Goal: Task Accomplishment & Management: Use online tool/utility

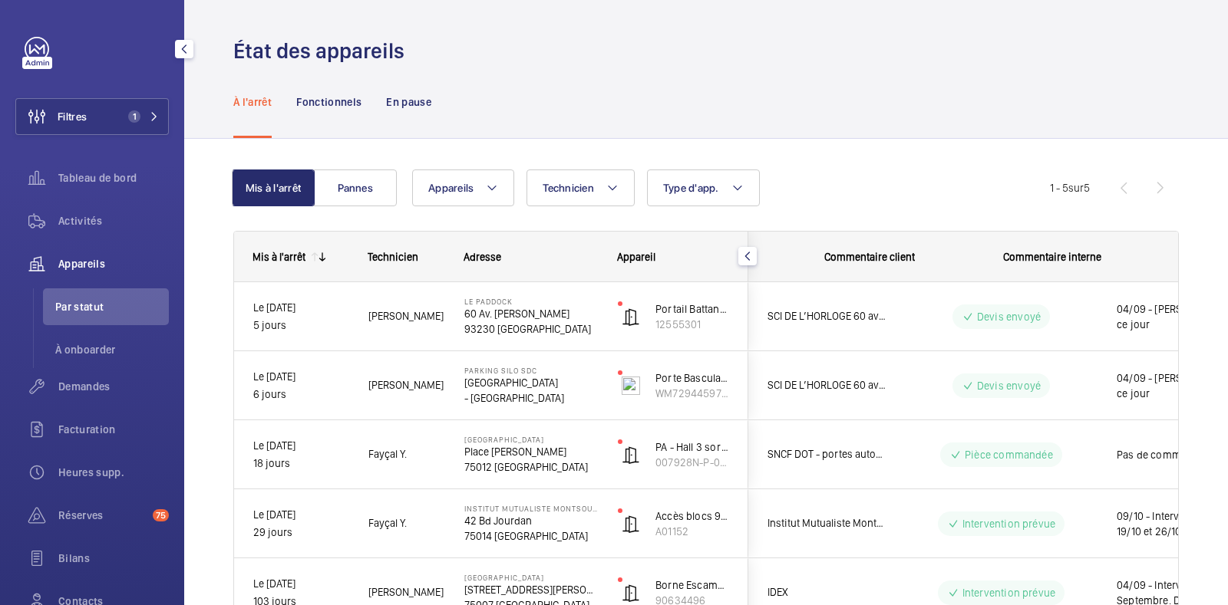
click at [122, 122] on span "1" at bounding box center [131, 116] width 18 height 12
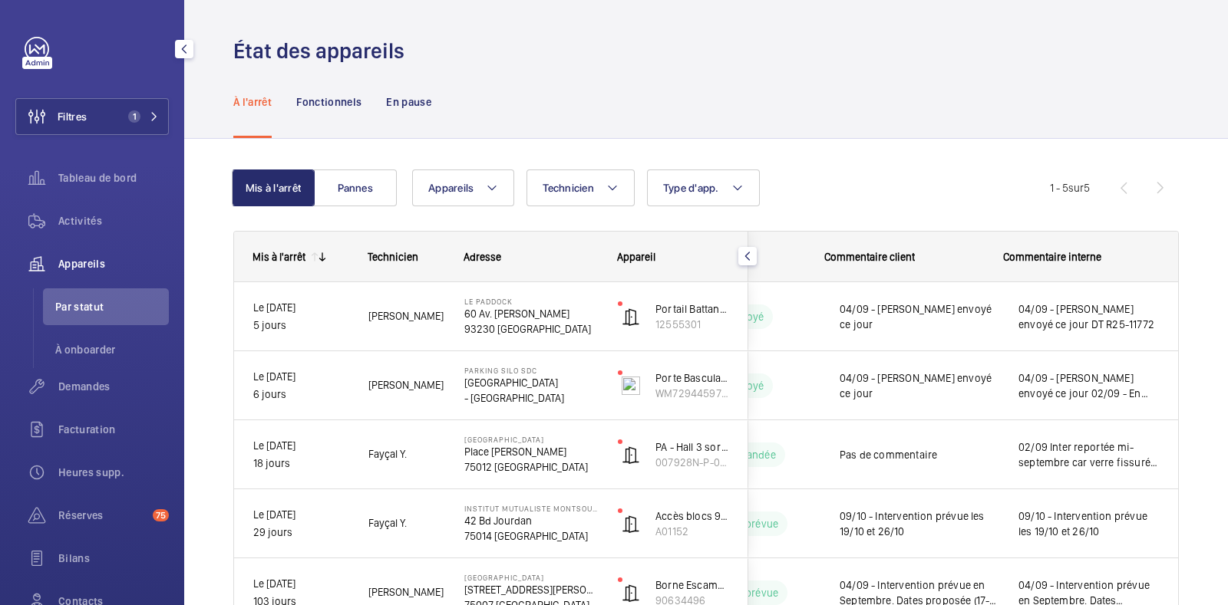
scroll to position [0, 292]
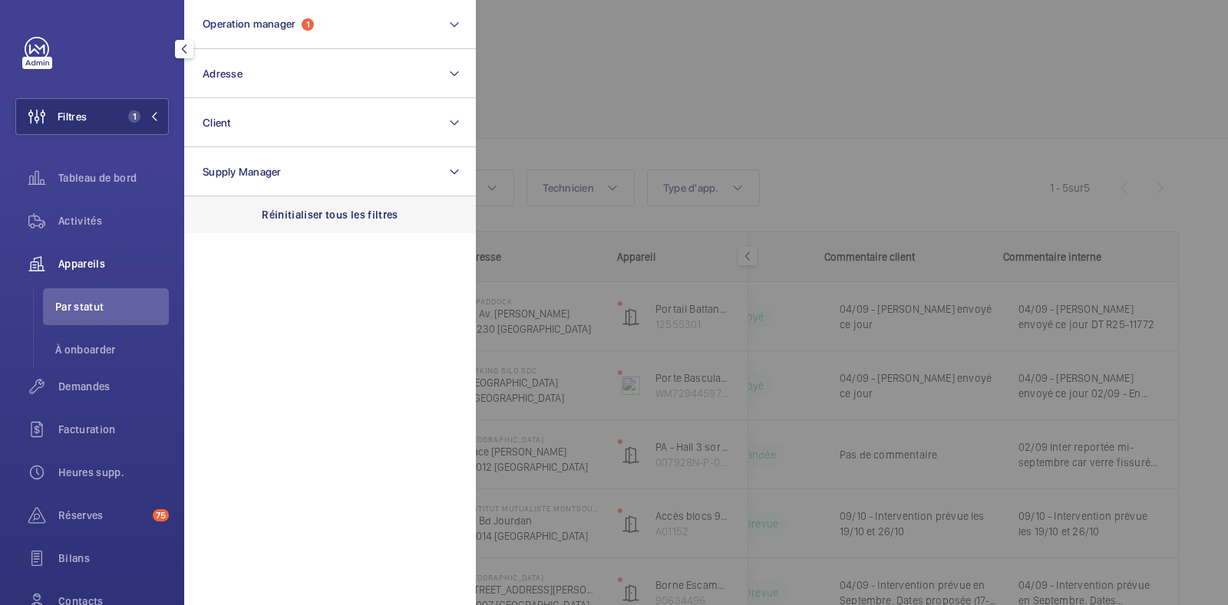
click at [337, 209] on p "Réinitialiser tous les filtres" at bounding box center [330, 214] width 137 height 15
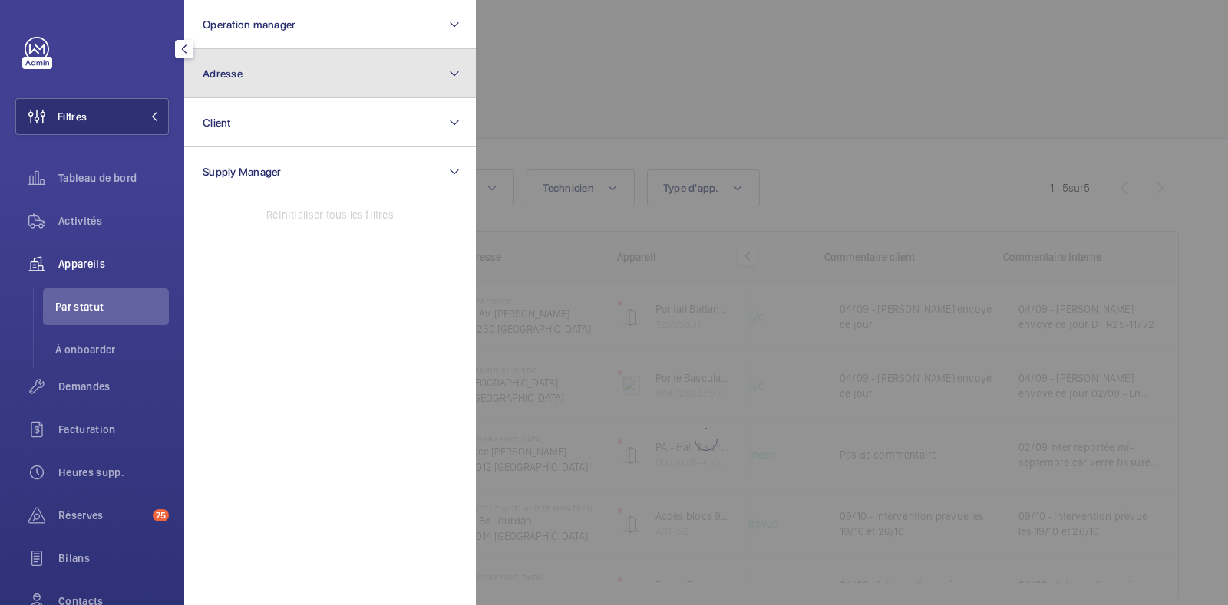
click at [296, 84] on button "Adresse" at bounding box center [330, 73] width 292 height 49
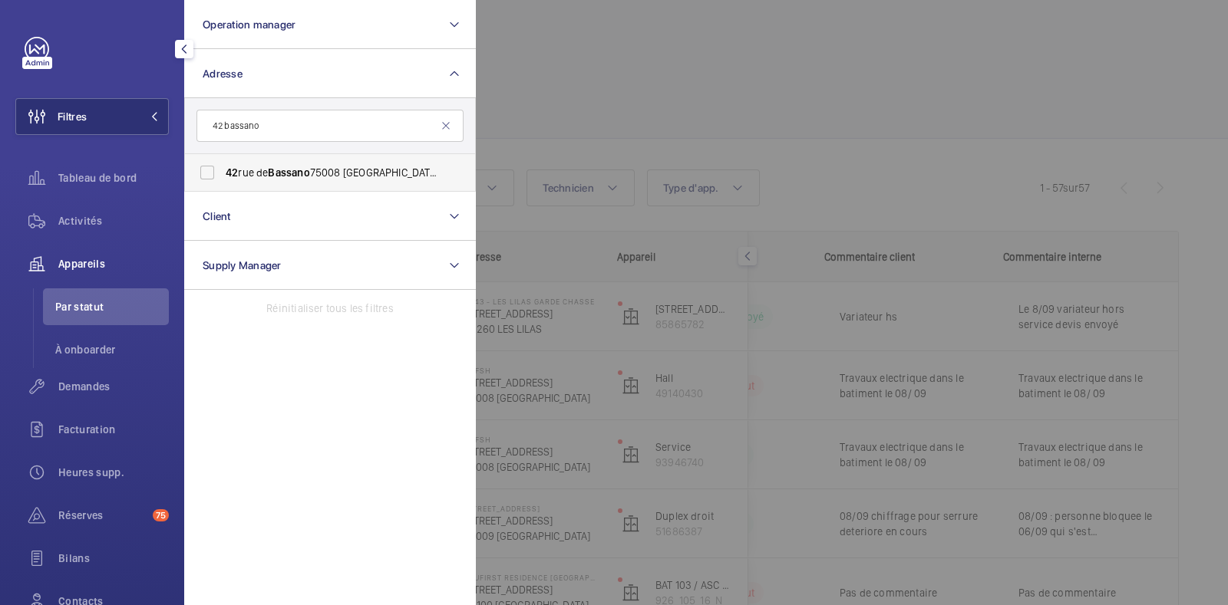
type input "42 bassano"
click at [205, 170] on label "[STREET_ADDRESS] - [STREET_ADDRESS]" at bounding box center [318, 172] width 267 height 37
click at [205, 170] on input "[STREET_ADDRESS] - [STREET_ADDRESS]" at bounding box center [207, 172] width 31 height 31
checkbox input "true"
click at [701, 78] on div at bounding box center [1090, 302] width 1228 height 605
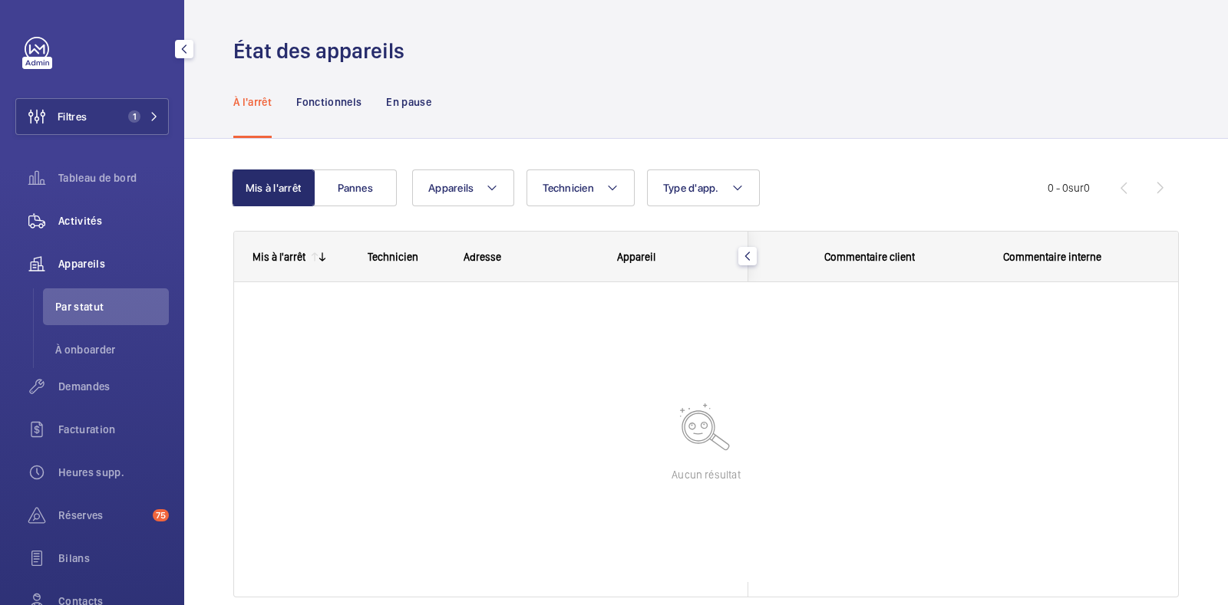
click at [73, 221] on span "Activités" at bounding box center [113, 220] width 110 height 15
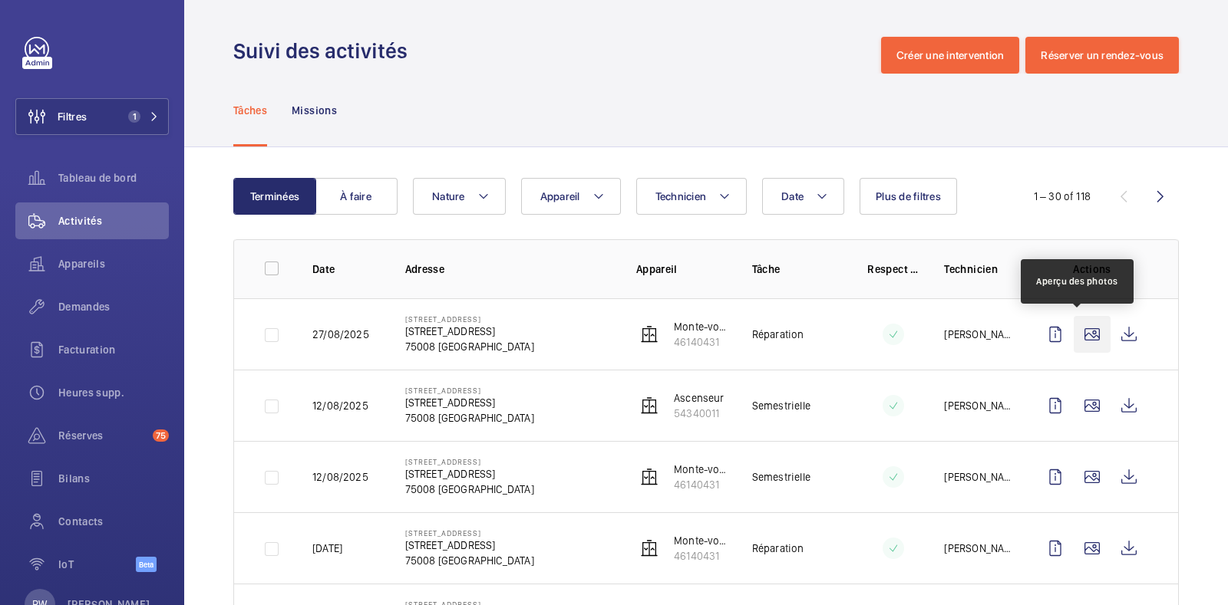
click at [1089, 331] on wm-front-icon-button at bounding box center [1091, 334] width 37 height 37
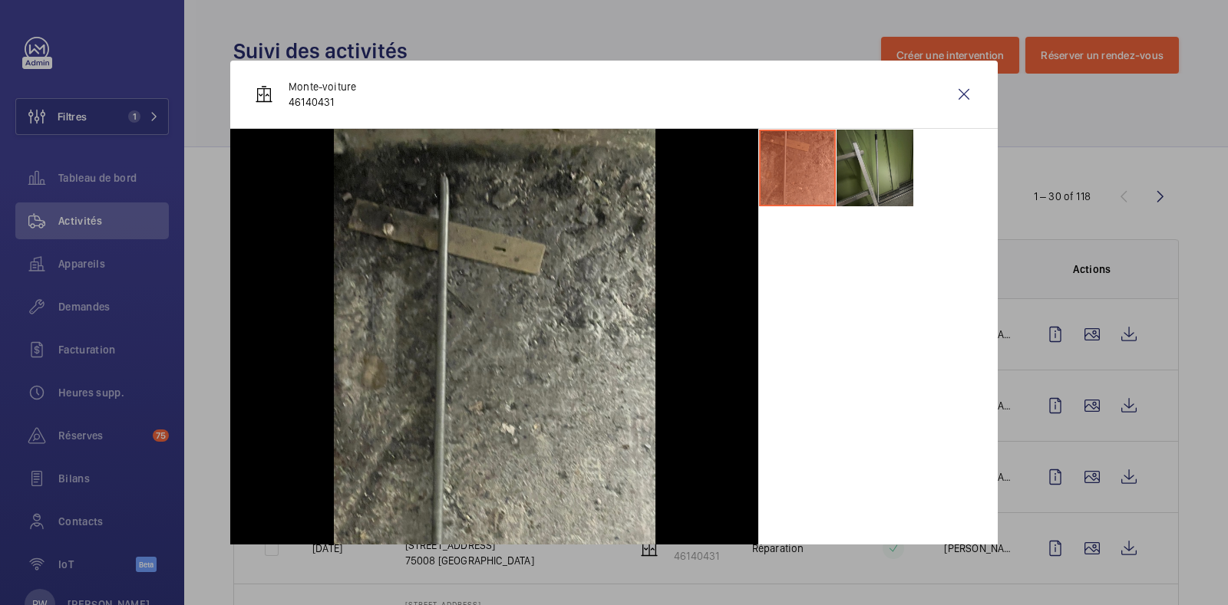
click at [855, 162] on li at bounding box center [874, 168] width 77 height 77
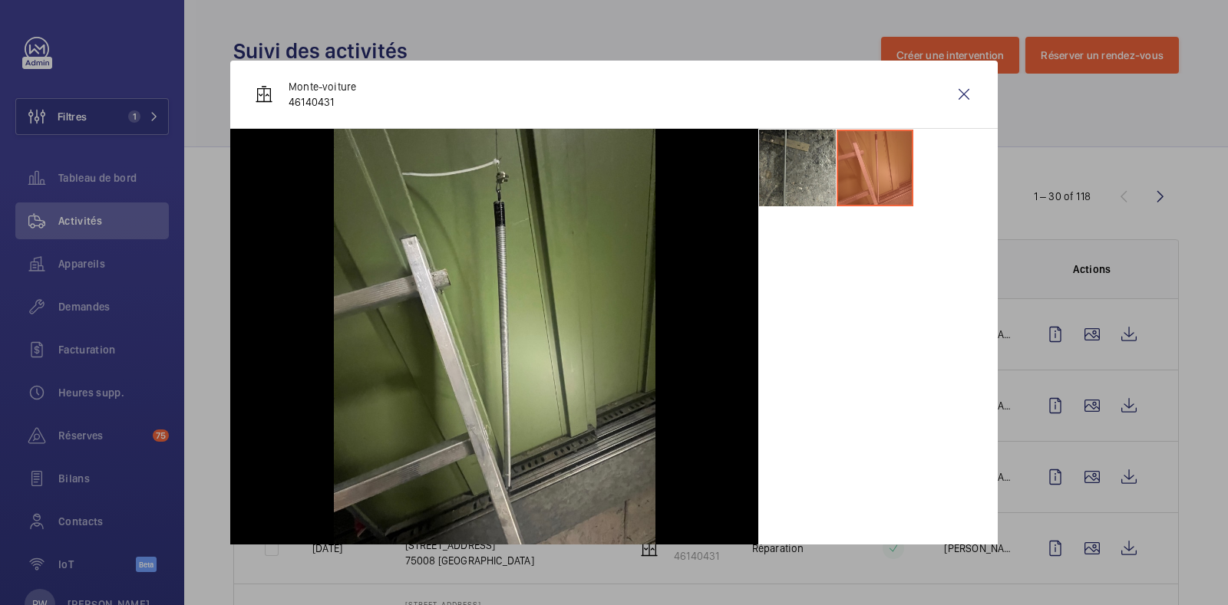
click at [969, 89] on div "Monte-voiture 46140431" at bounding box center [613, 95] width 767 height 68
click at [951, 100] on wm-front-icon-button at bounding box center [963, 94] width 37 height 37
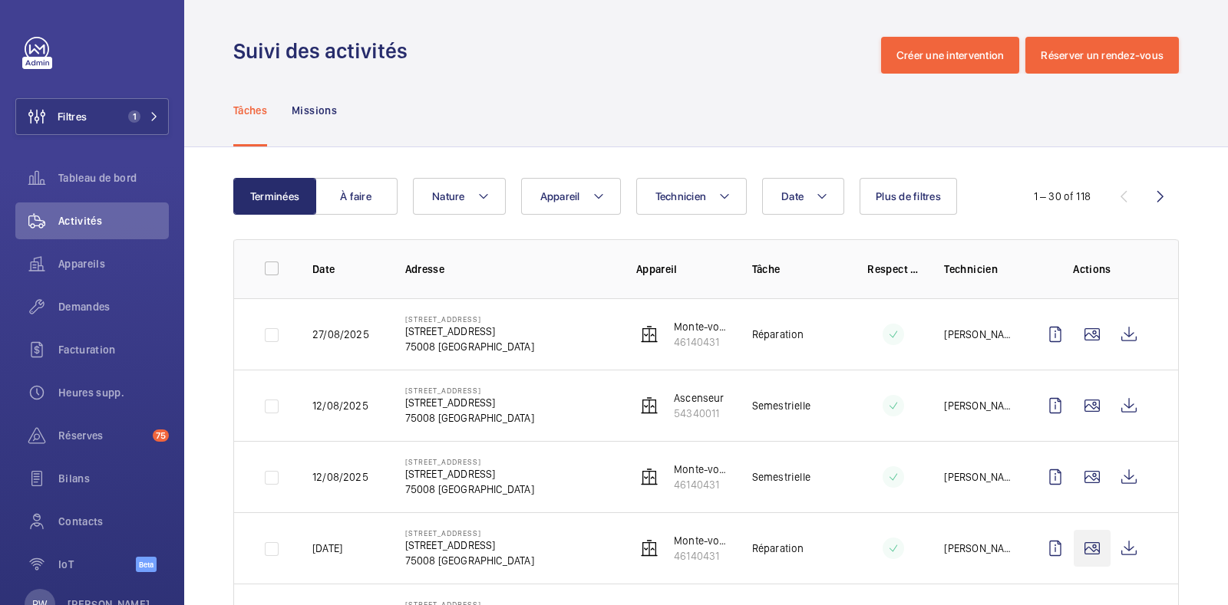
click at [1070, 449] on td at bounding box center [1095, 476] width 166 height 71
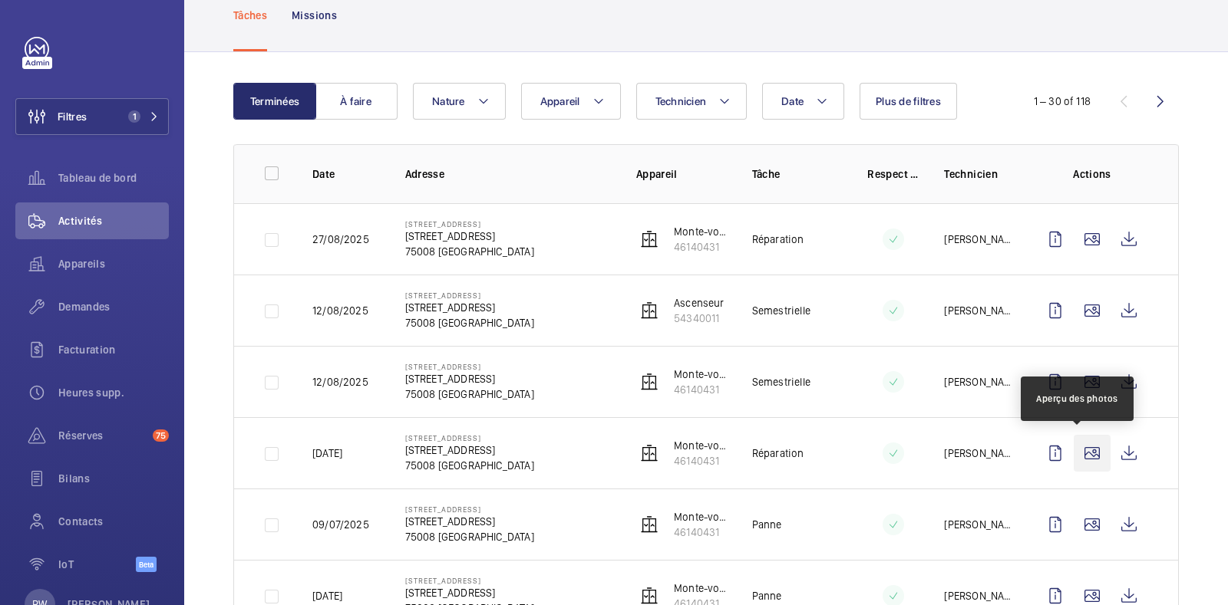
click at [1078, 452] on wm-front-icon-button at bounding box center [1091, 453] width 37 height 37
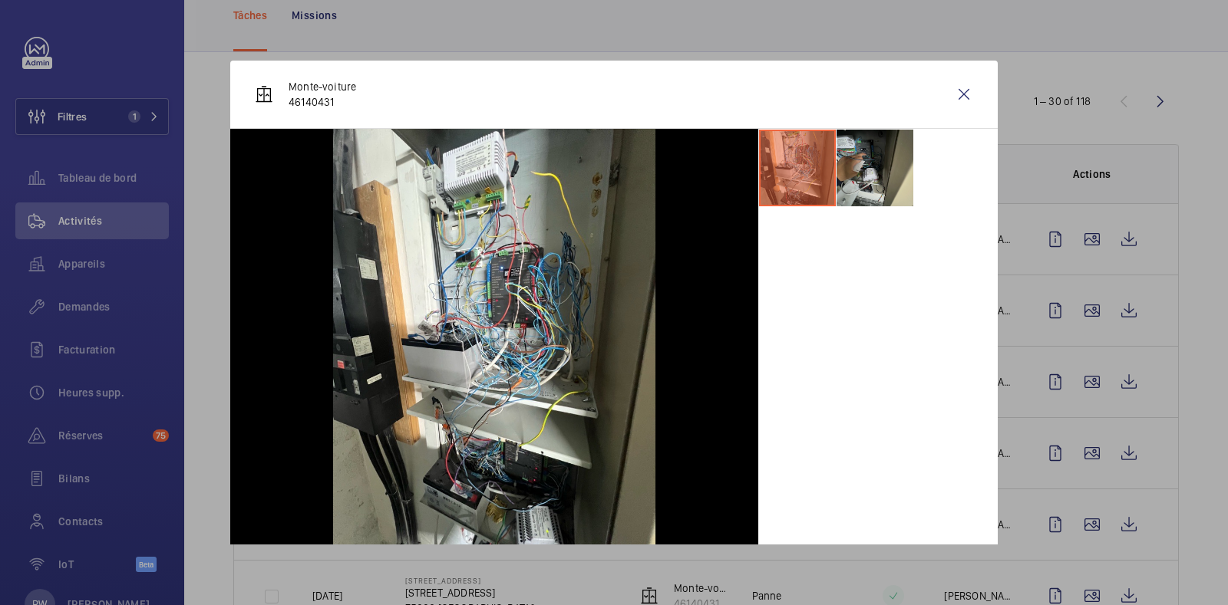
click at [839, 157] on li at bounding box center [874, 168] width 77 height 77
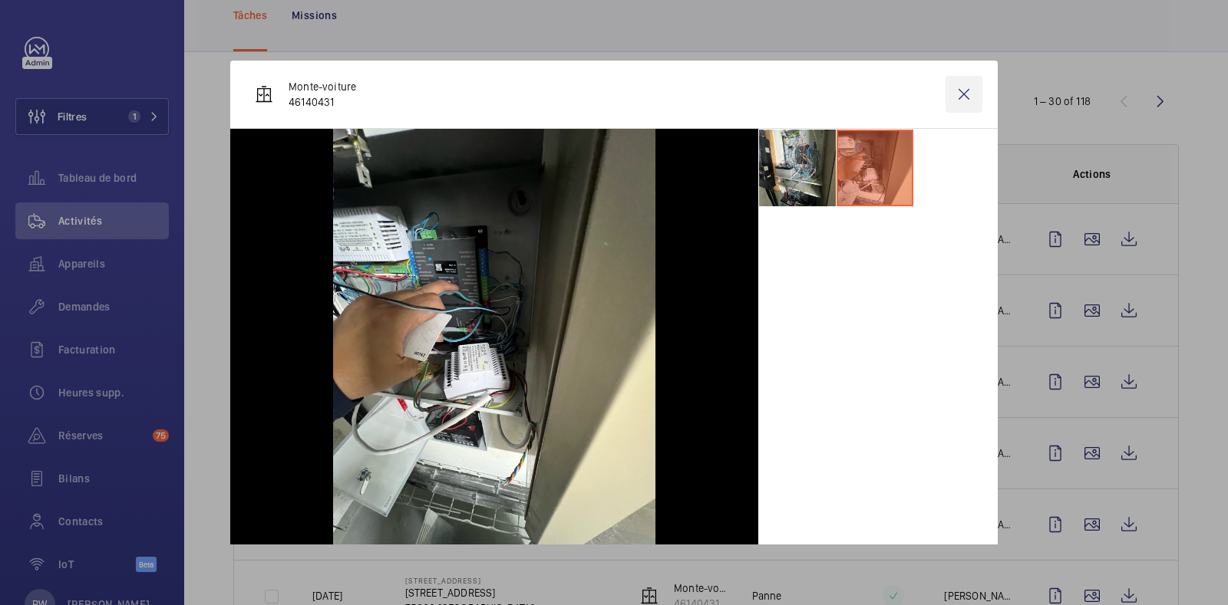
click at [948, 95] on wm-front-icon-button at bounding box center [963, 94] width 37 height 37
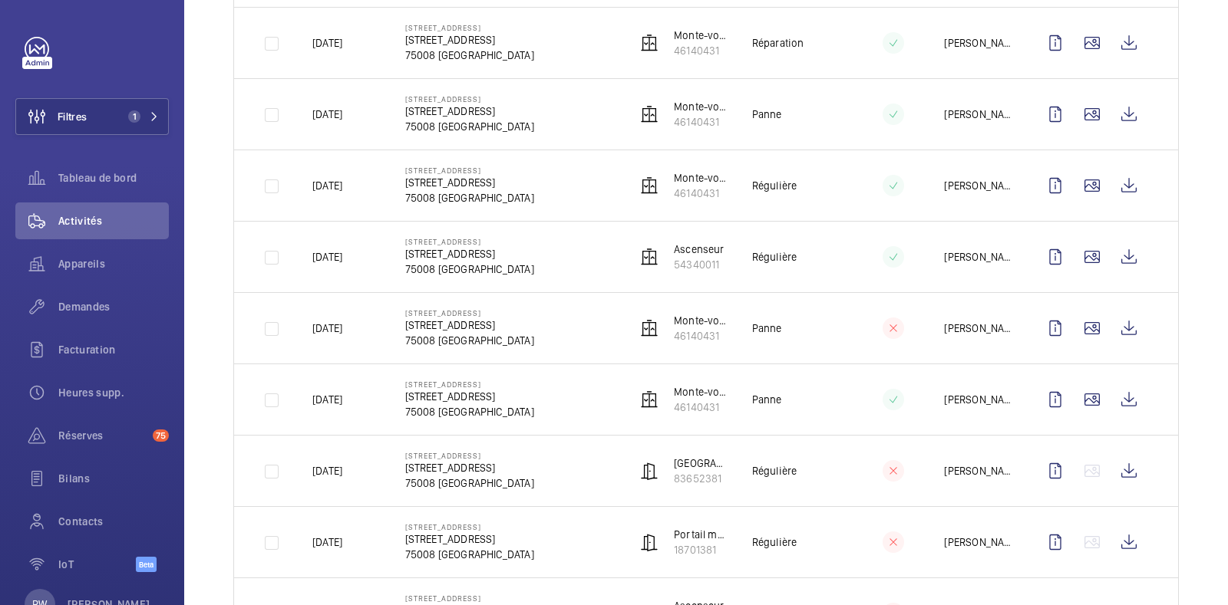
scroll to position [1342, 0]
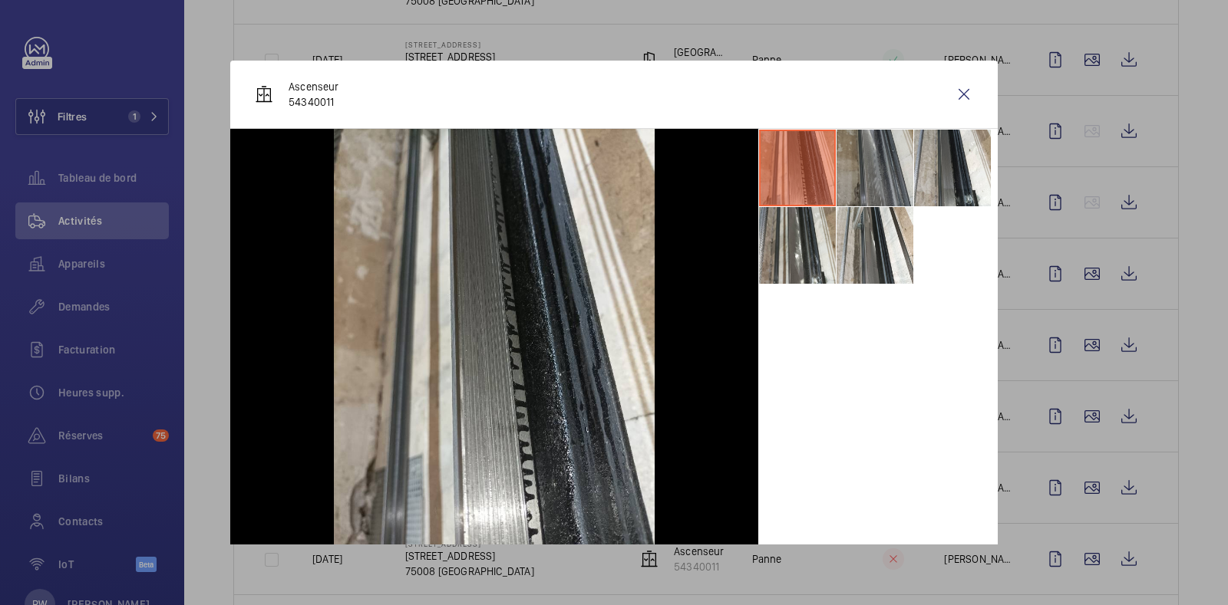
click at [855, 150] on li at bounding box center [874, 168] width 77 height 77
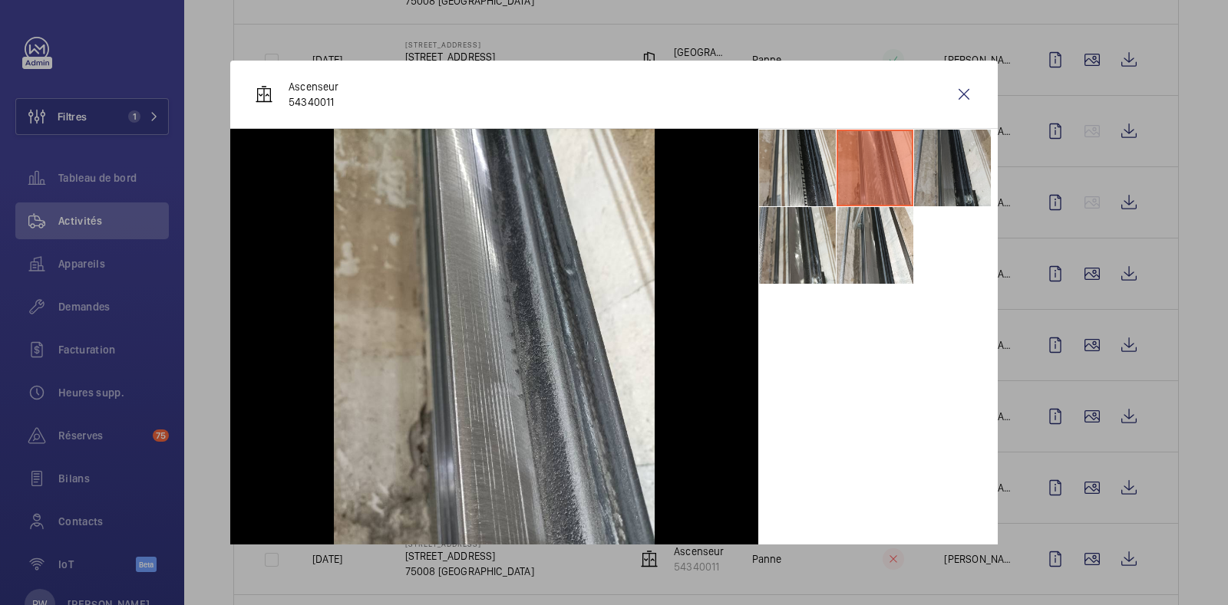
click at [921, 166] on li at bounding box center [952, 168] width 77 height 77
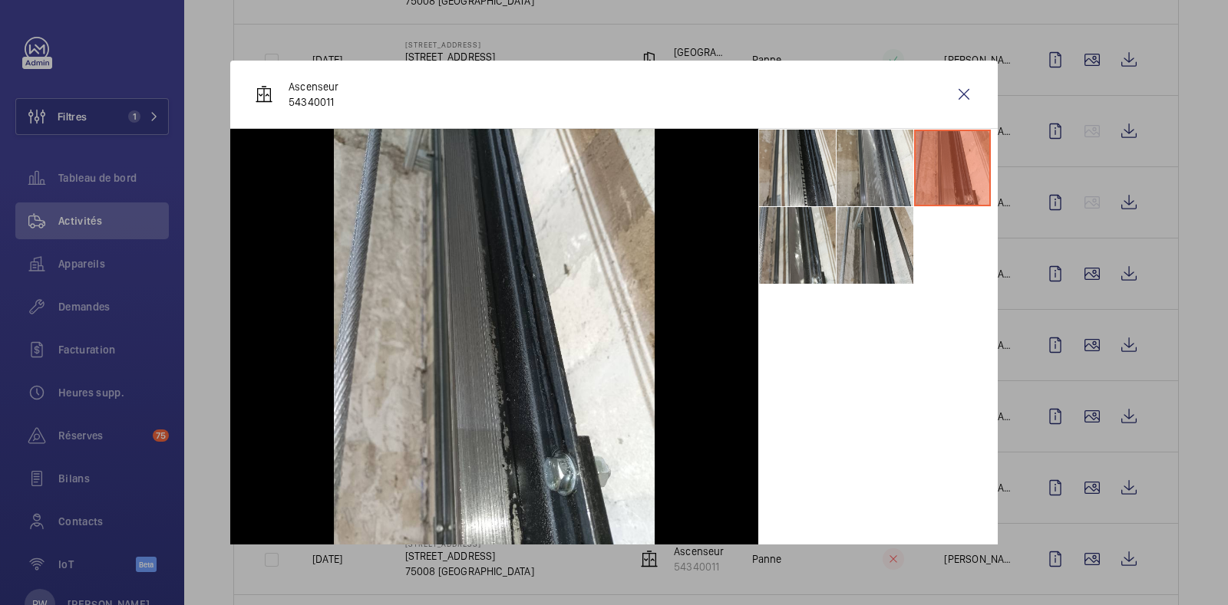
click at [858, 243] on li at bounding box center [874, 245] width 77 height 77
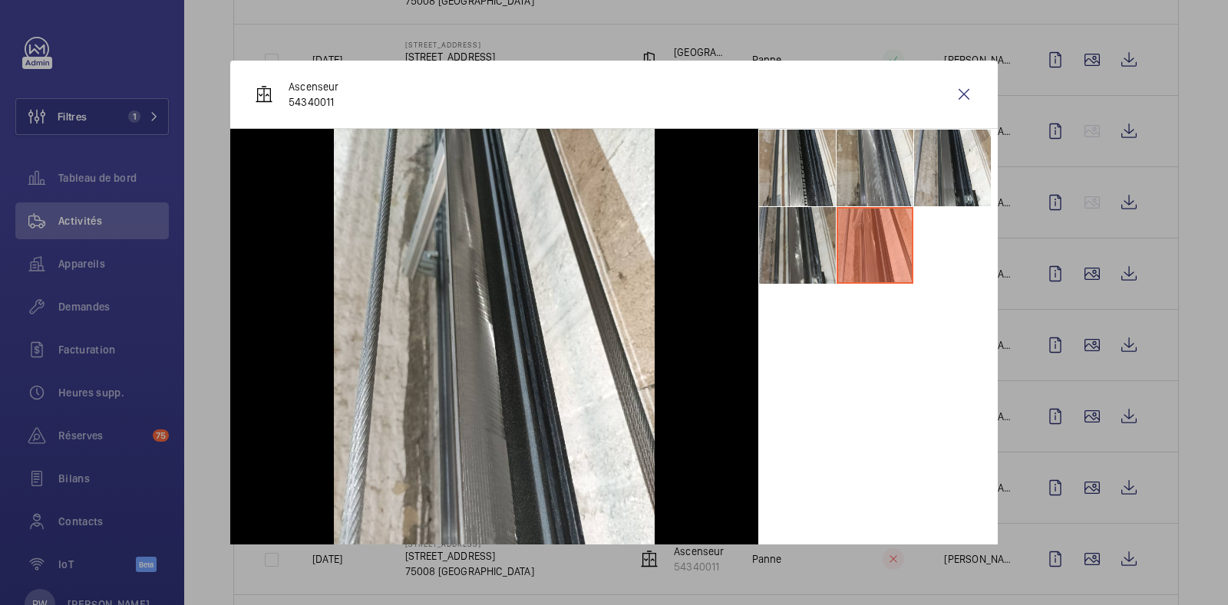
click at [784, 249] on li at bounding box center [797, 245] width 77 height 77
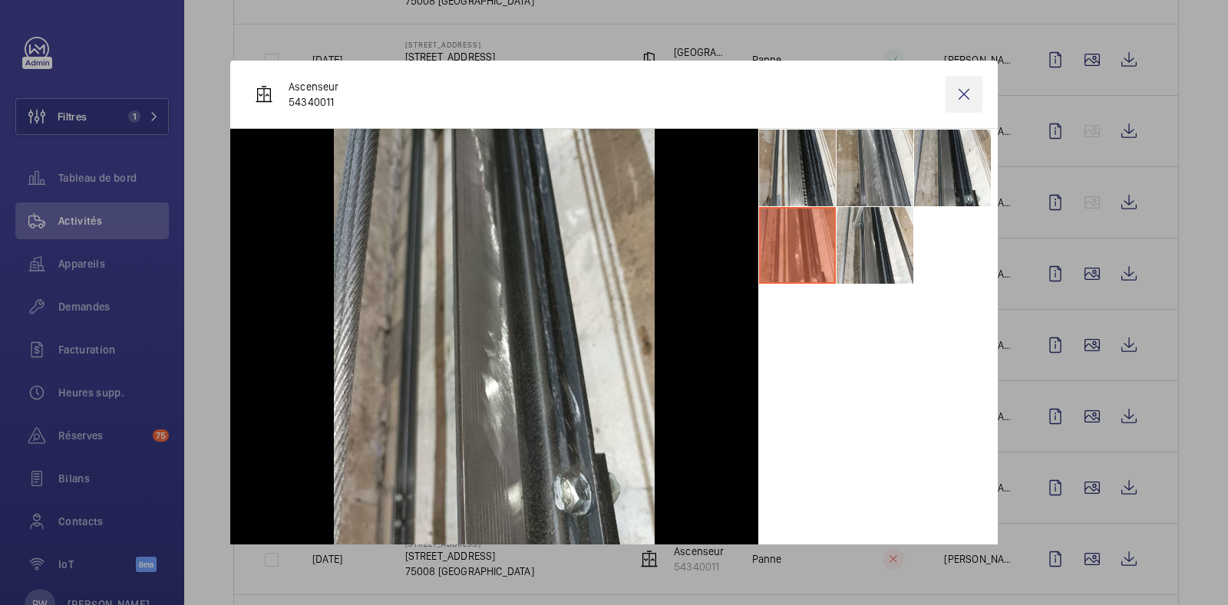
click at [948, 102] on wm-front-icon-button at bounding box center [963, 94] width 37 height 37
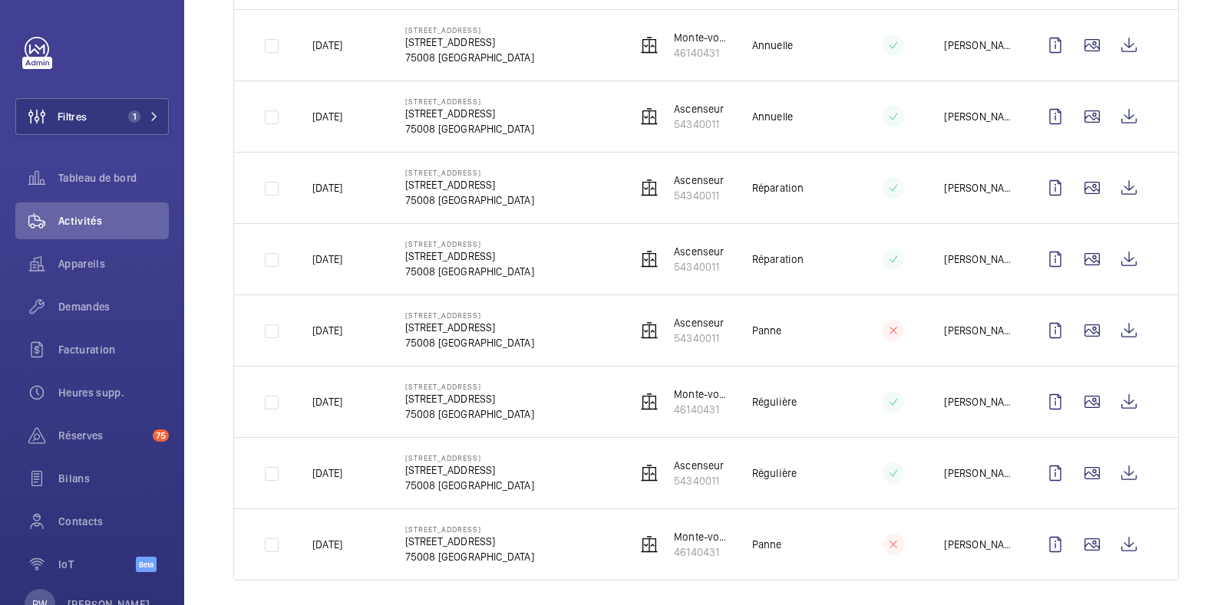
scroll to position [708, 0]
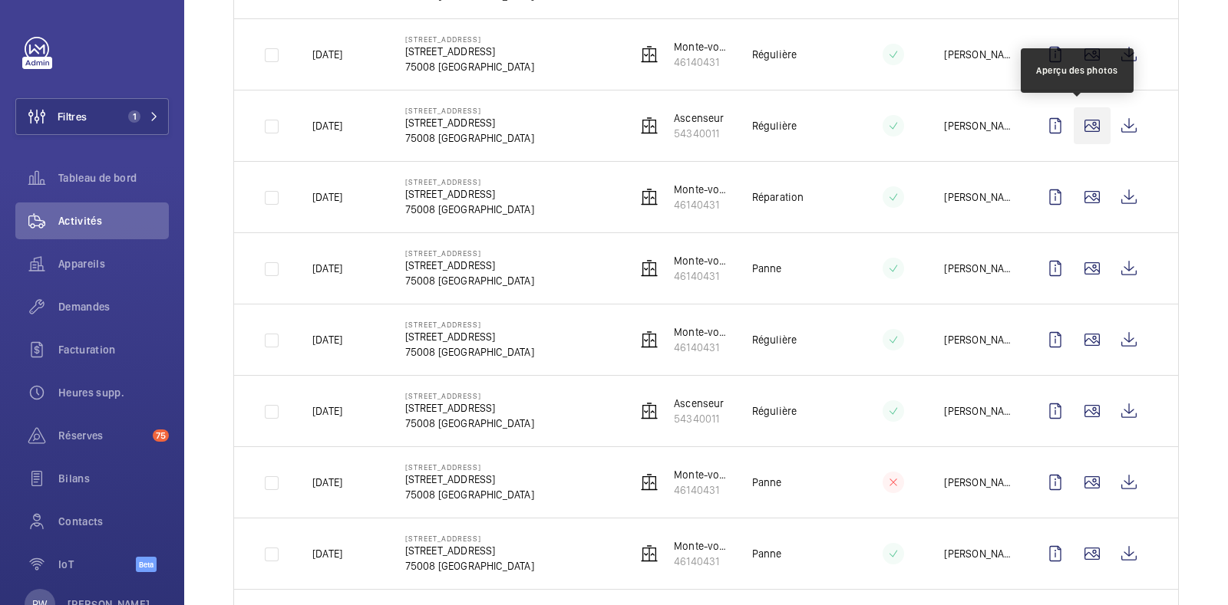
click at [1078, 124] on wm-front-icon-button at bounding box center [1091, 125] width 37 height 37
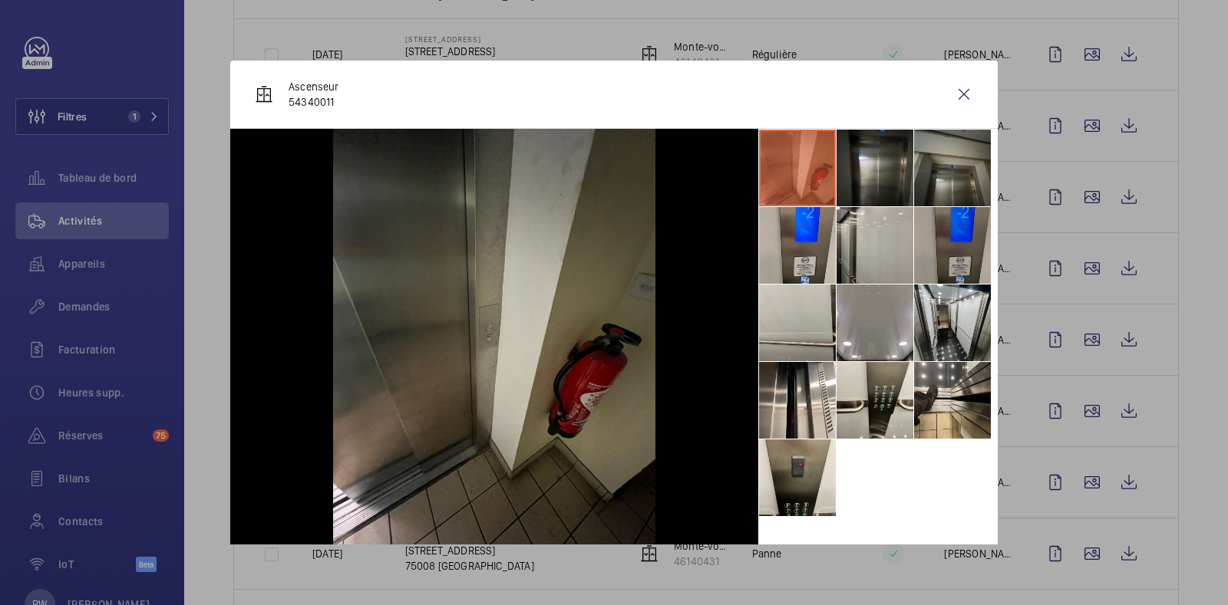
click at [947, 251] on li at bounding box center [952, 245] width 77 height 77
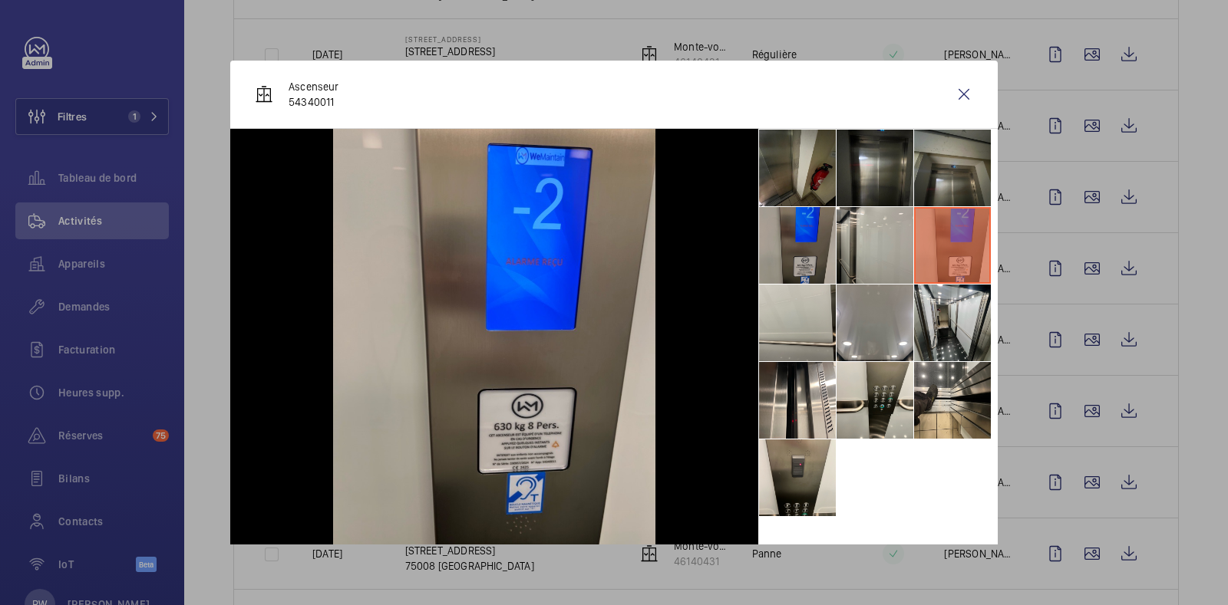
click at [777, 247] on li at bounding box center [797, 245] width 77 height 77
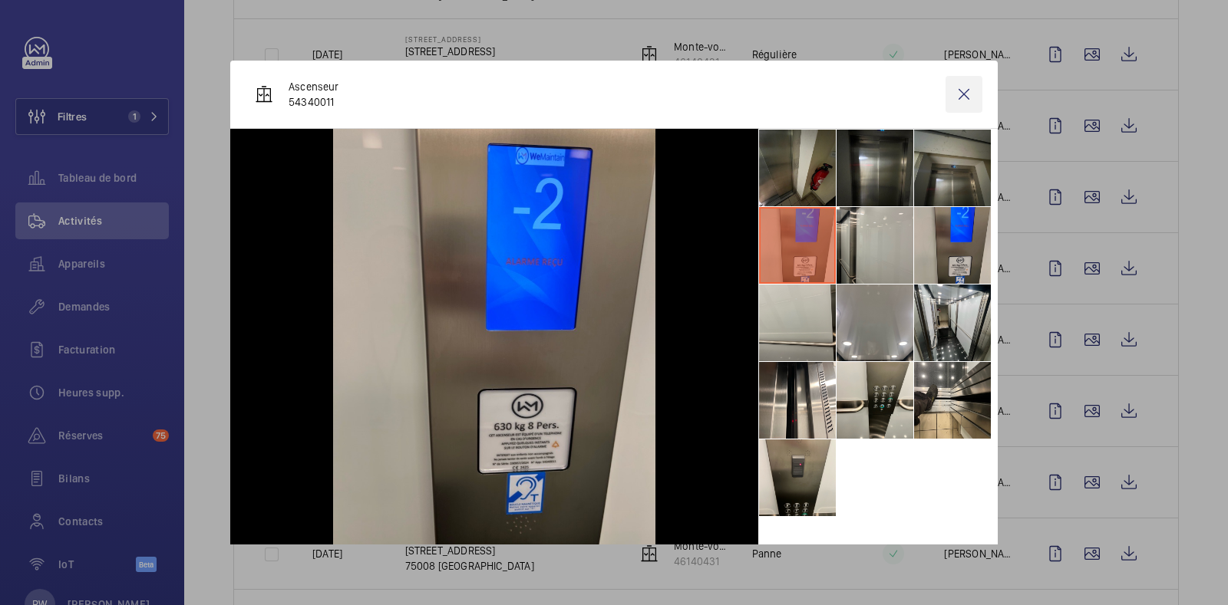
click at [952, 90] on wm-front-icon-button at bounding box center [963, 94] width 37 height 37
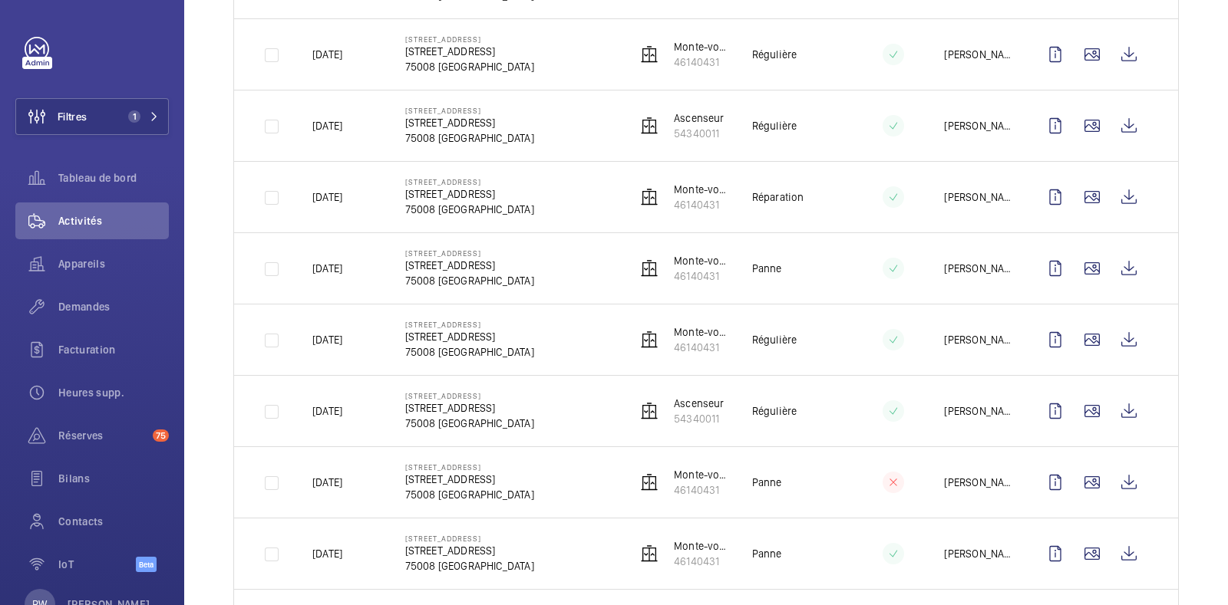
scroll to position [325, 0]
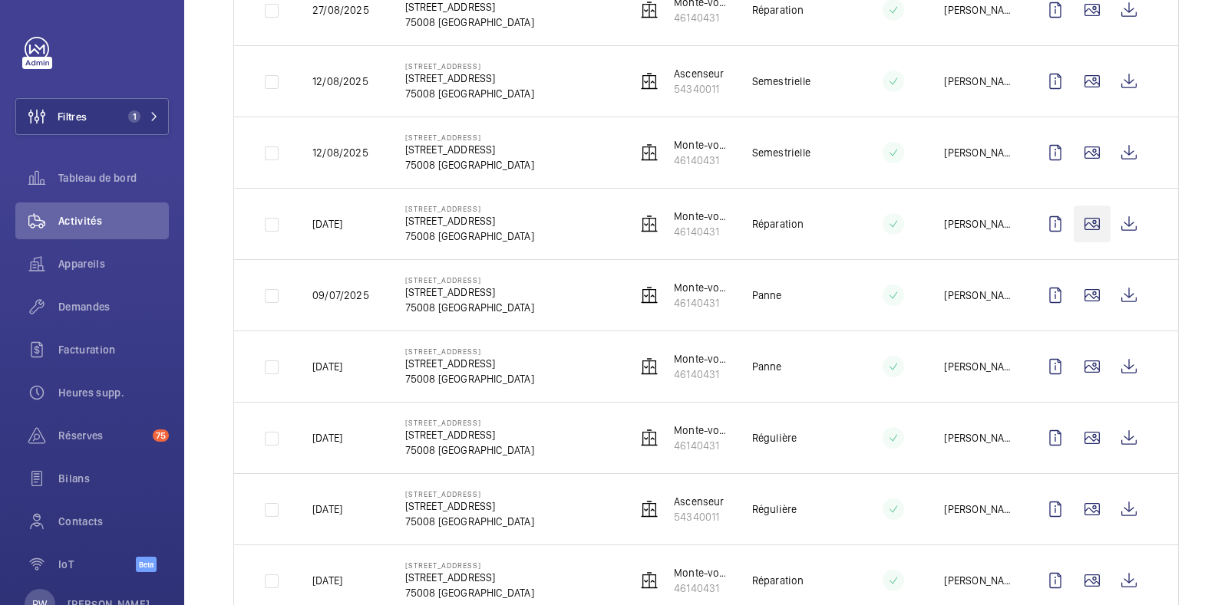
click at [1074, 217] on wm-front-icon-button at bounding box center [1091, 224] width 37 height 37
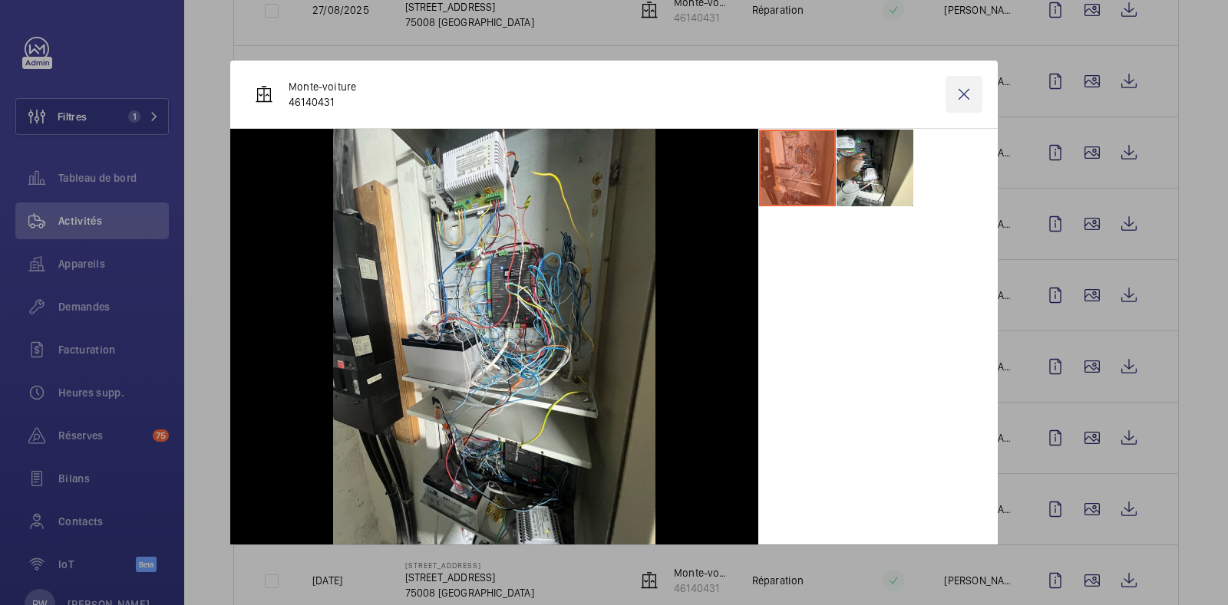
click at [951, 102] on wm-front-icon-button at bounding box center [963, 94] width 37 height 37
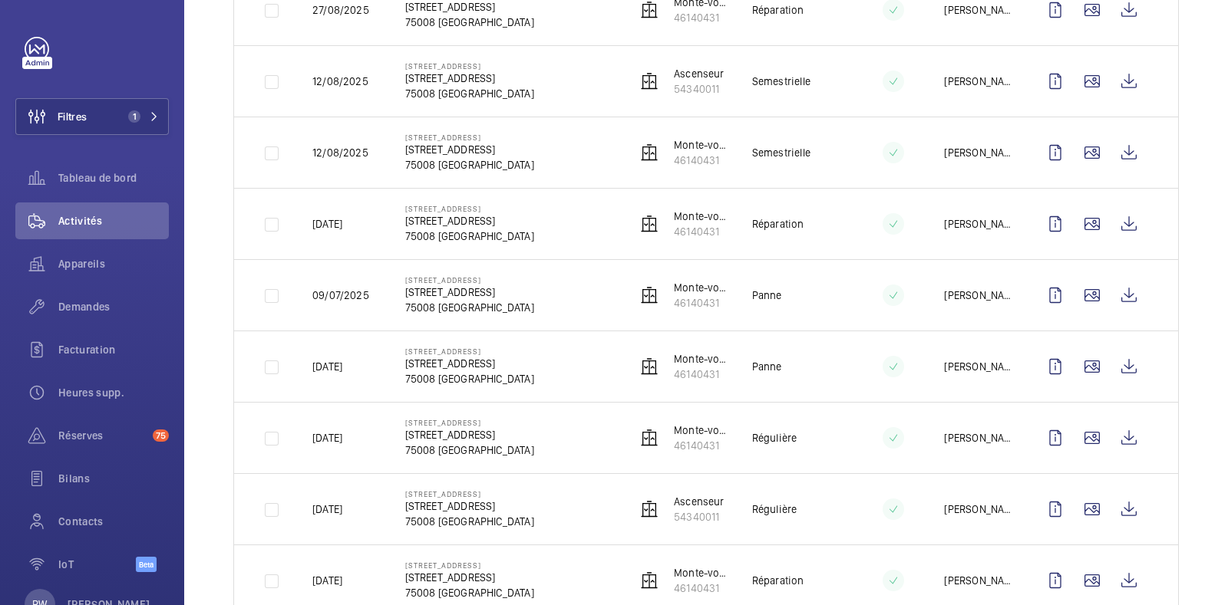
scroll to position [0, 0]
